Goal: Transaction & Acquisition: Purchase product/service

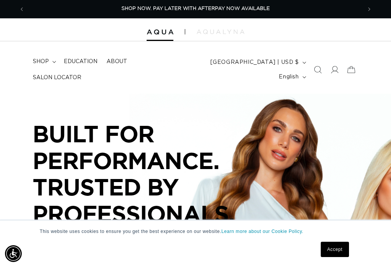
click at [42, 65] on span "shop" at bounding box center [41, 61] width 16 height 7
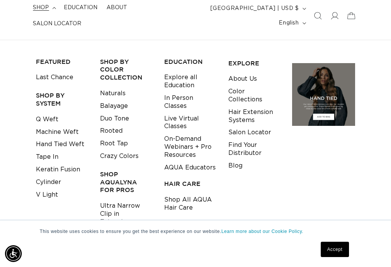
scroll to position [0, 337]
click at [66, 127] on link "Machine Weft" at bounding box center [57, 132] width 43 height 13
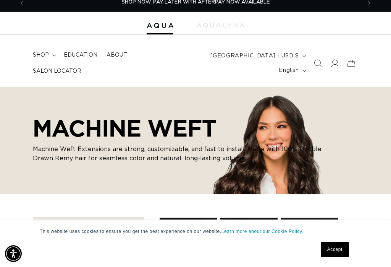
scroll to position [0, 674]
click at [338, 254] on link "Accept" at bounding box center [335, 248] width 28 height 15
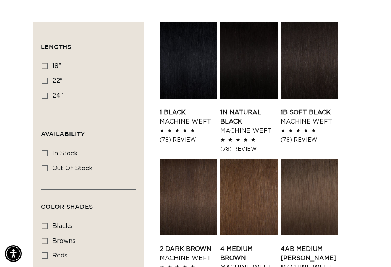
scroll to position [0, 337]
click at [43, 78] on icon at bounding box center [45, 81] width 6 height 6
click at [43, 78] on input "22" 22" (33 products)" at bounding box center [45, 81] width 6 height 6
checkbox input "true"
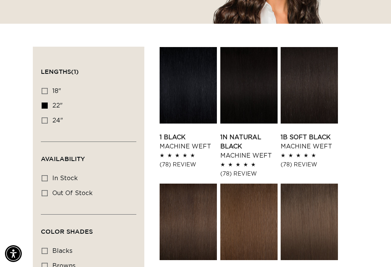
scroll to position [0, 337]
click at [170, 134] on link "1 Black Machine Weft" at bounding box center [188, 142] width 57 height 18
